Goal: Browse casually

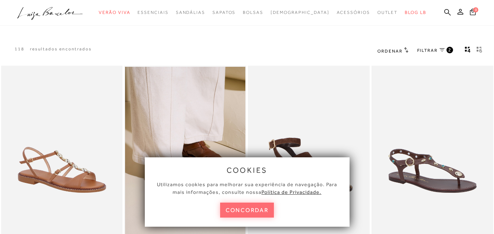
click at [249, 211] on button "concordar" at bounding box center [247, 210] width 54 height 15
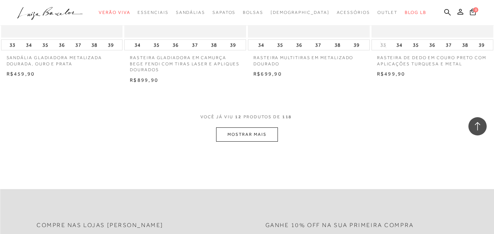
scroll to position [694, 0]
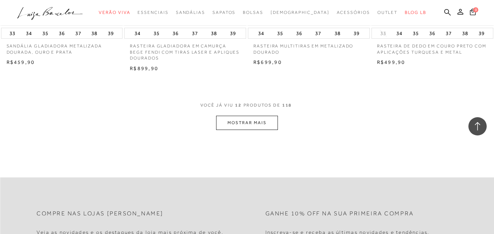
click at [265, 122] on button "MOSTRAR MAIS" at bounding box center [246, 123] width 61 height 14
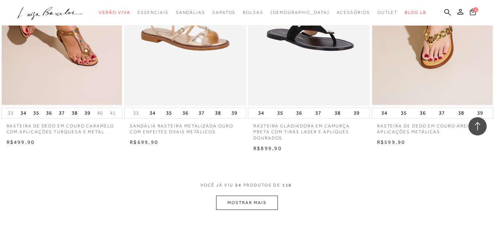
scroll to position [1352, 0]
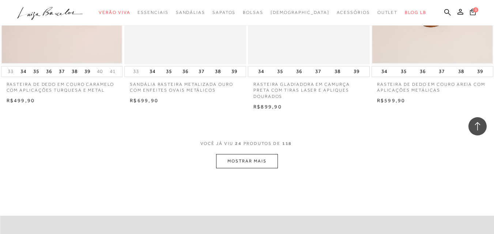
click at [261, 160] on button "MOSTRAR MAIS" at bounding box center [246, 161] width 61 height 14
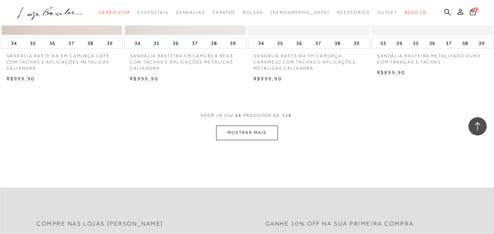
scroll to position [2083, 0]
click at [238, 136] on button "MOSTRAR MAIS" at bounding box center [246, 132] width 61 height 14
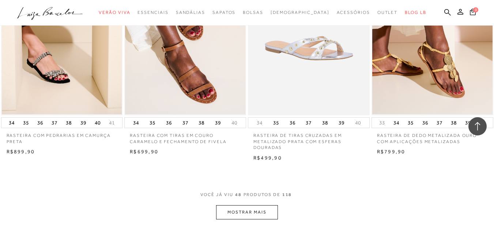
scroll to position [2741, 0]
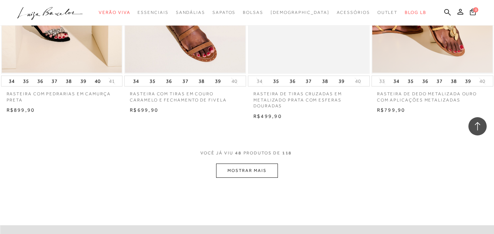
click at [253, 171] on button "MOSTRAR MAIS" at bounding box center [246, 171] width 61 height 14
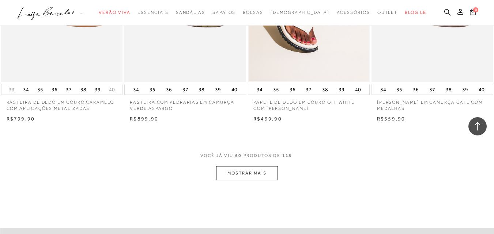
scroll to position [3435, 0]
click at [253, 171] on button "MOSTRAR MAIS" at bounding box center [246, 173] width 61 height 14
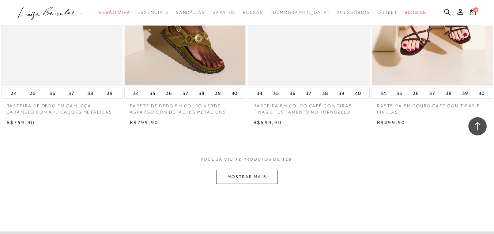
scroll to position [4130, 0]
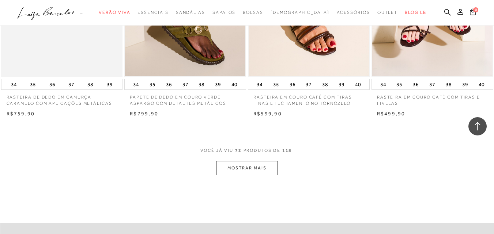
click at [254, 167] on button "MOSTRAR MAIS" at bounding box center [246, 168] width 61 height 14
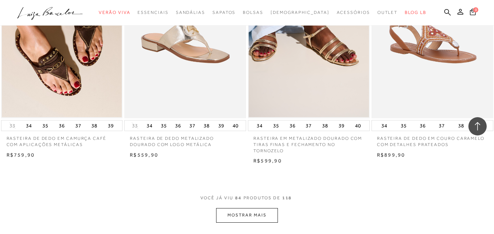
scroll to position [4788, 0]
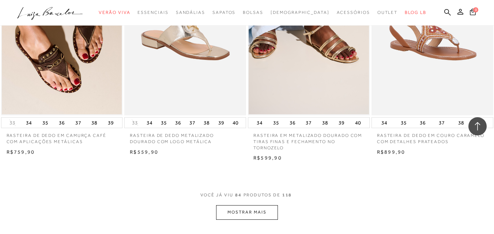
click at [252, 212] on button "MOSTRAR MAIS" at bounding box center [246, 212] width 61 height 14
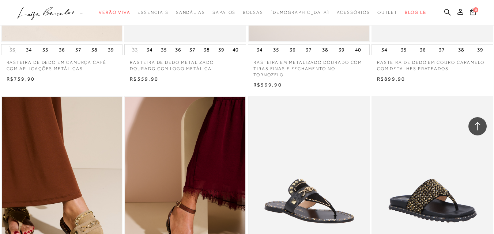
scroll to position [4970, 0]
